Goal: Transaction & Acquisition: Purchase product/service

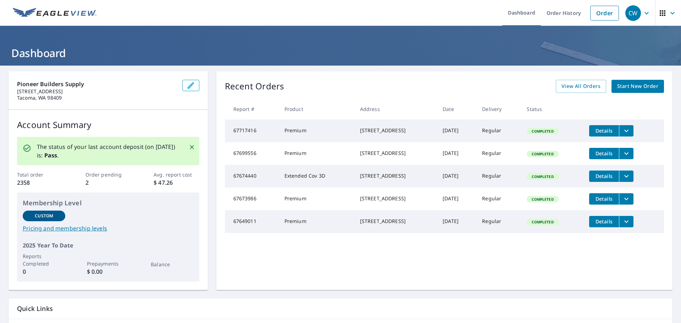
click at [634, 87] on span "Start New Order" at bounding box center [637, 86] width 41 height 9
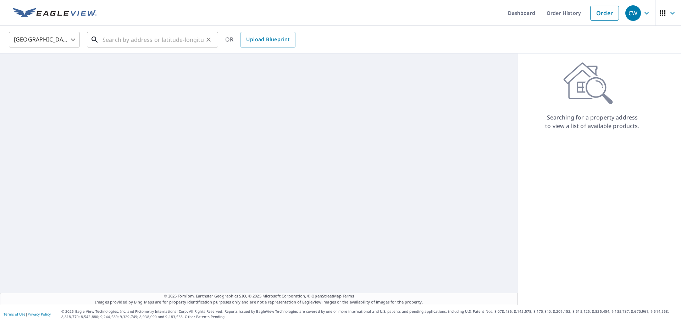
click at [126, 40] on input "text" at bounding box center [152, 40] width 101 height 20
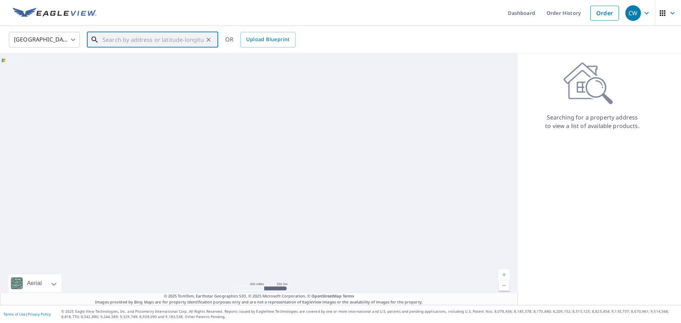
paste input "[STREET_ADDRESS]"
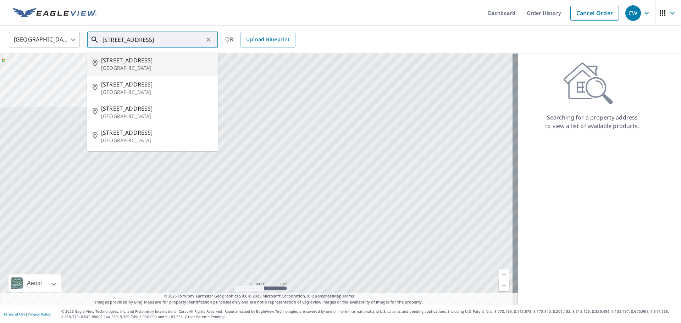
click at [119, 66] on p "[GEOGRAPHIC_DATA]" at bounding box center [156, 68] width 111 height 7
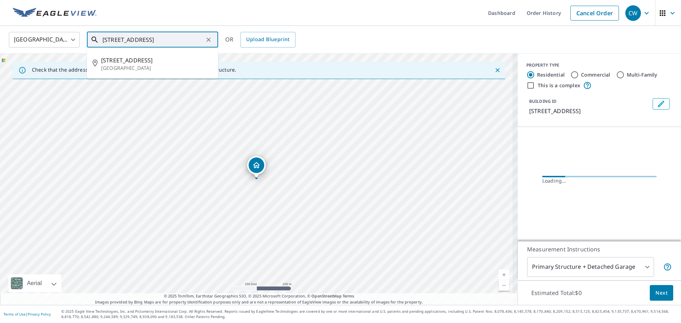
drag, startPoint x: 197, startPoint y: 39, endPoint x: 60, endPoint y: 45, distance: 136.6
click at [61, 45] on div "[GEOGRAPHIC_DATA] [GEOGRAPHIC_DATA] ​ [STREET_ADDRESS] ​ [STREET_ADDRESS] OR Up…" at bounding box center [338, 39] width 669 height 17
paste input "AST 38TH"
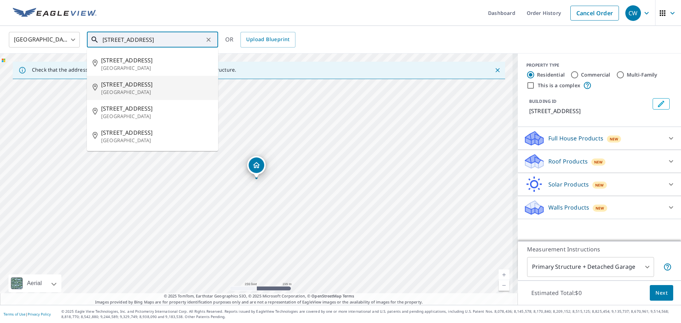
click at [115, 91] on p "[GEOGRAPHIC_DATA]" at bounding box center [156, 92] width 111 height 7
type input "[STREET_ADDRESS]"
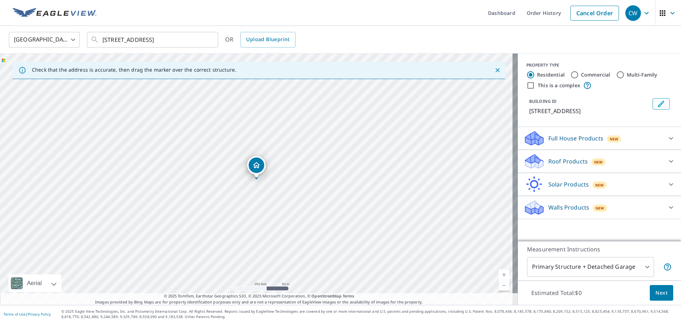
click at [669, 161] on icon at bounding box center [671, 161] width 4 height 2
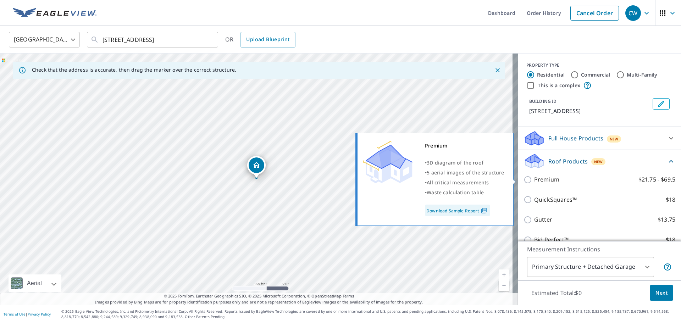
click at [523, 181] on input "Premium $21.75 - $69.5" at bounding box center [528, 179] width 11 height 9
checkbox input "true"
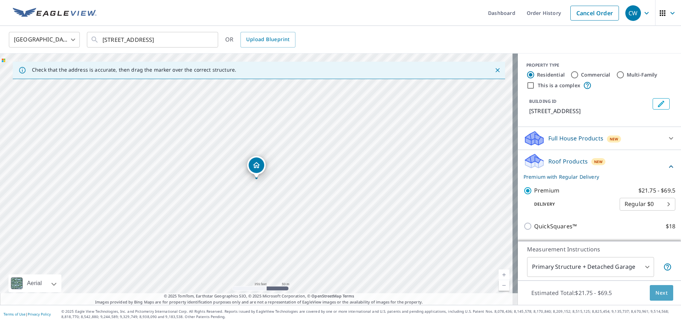
click at [655, 294] on span "Next" at bounding box center [661, 293] width 12 height 9
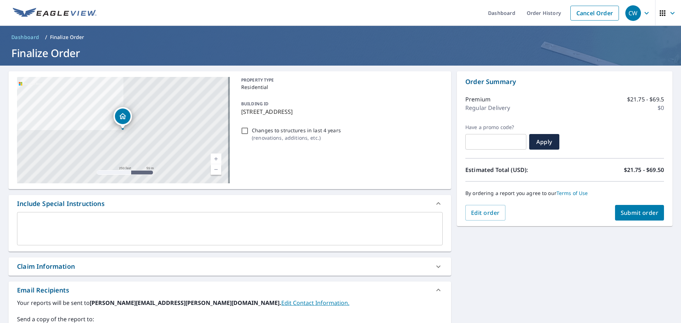
scroll to position [128, 0]
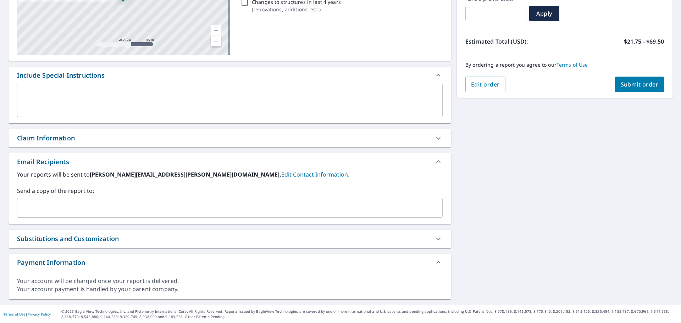
click at [65, 139] on div "Claim Information" at bounding box center [46, 138] width 58 height 10
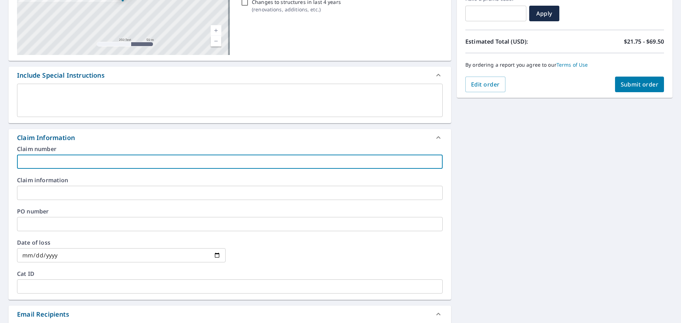
click at [81, 167] on input "text" at bounding box center [229, 162] width 425 height 14
type input "3507"
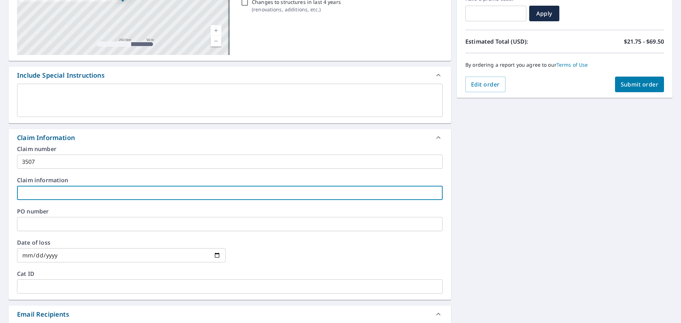
click at [74, 194] on input "text" at bounding box center [229, 193] width 425 height 14
click at [58, 226] on input "text" at bounding box center [229, 224] width 425 height 14
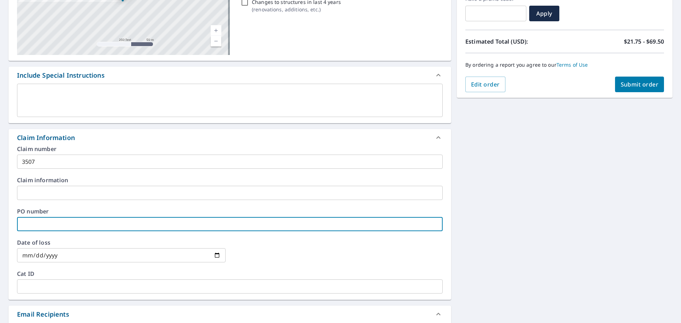
type input "affordable"
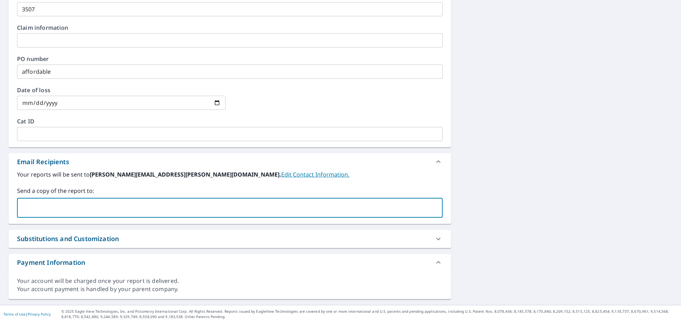
click at [63, 206] on input "text" at bounding box center [224, 207] width 408 height 13
click at [54, 206] on input "text" at bounding box center [224, 207] width 408 height 13
paste input "[EMAIL_ADDRESS][PERSON_NAME][DOMAIN_NAME]"
type input "[EMAIL_ADDRESS][PERSON_NAME][DOMAIN_NAME]"
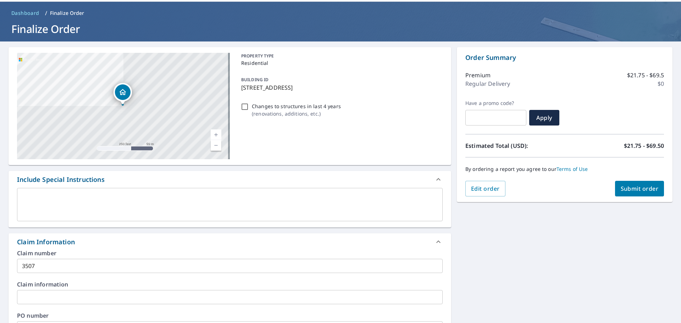
scroll to position [0, 0]
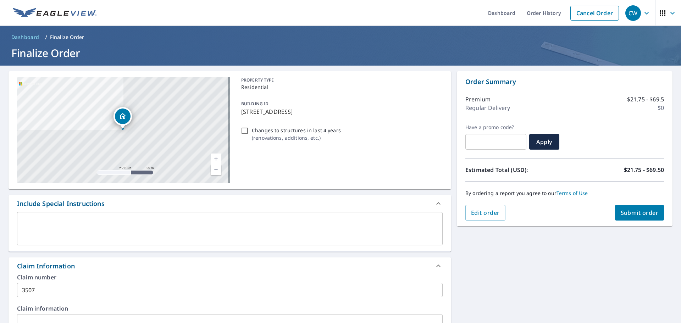
click at [634, 212] on span "Submit order" at bounding box center [639, 213] width 38 height 8
